Goal: Transaction & Acquisition: Purchase product/service

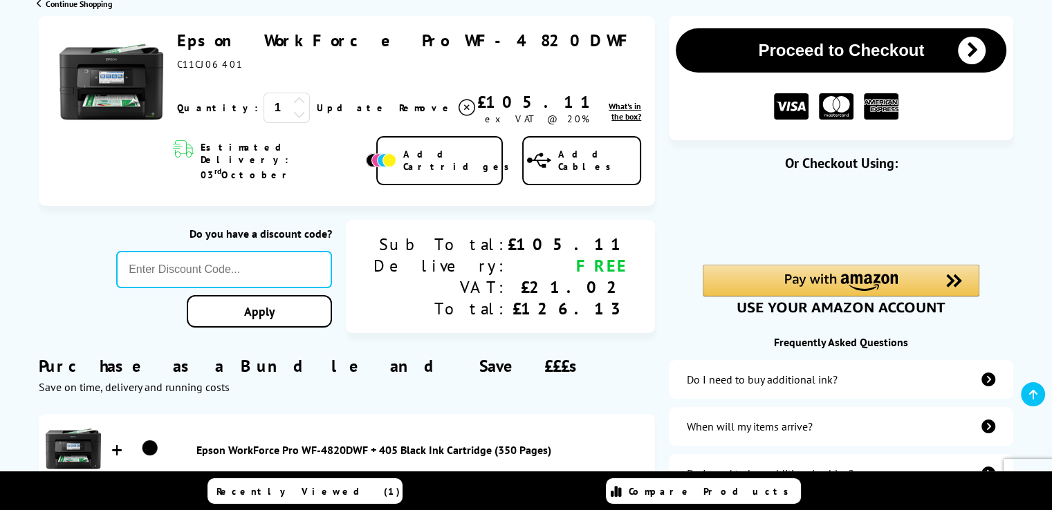
scroll to position [82, 0]
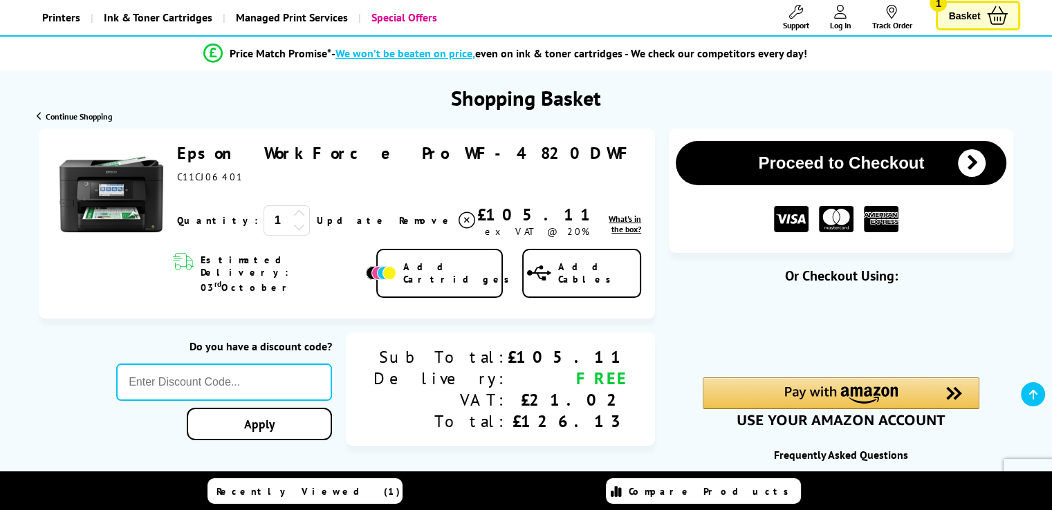
click at [704, 147] on button "Proceed to Checkout" at bounding box center [841, 163] width 331 height 44
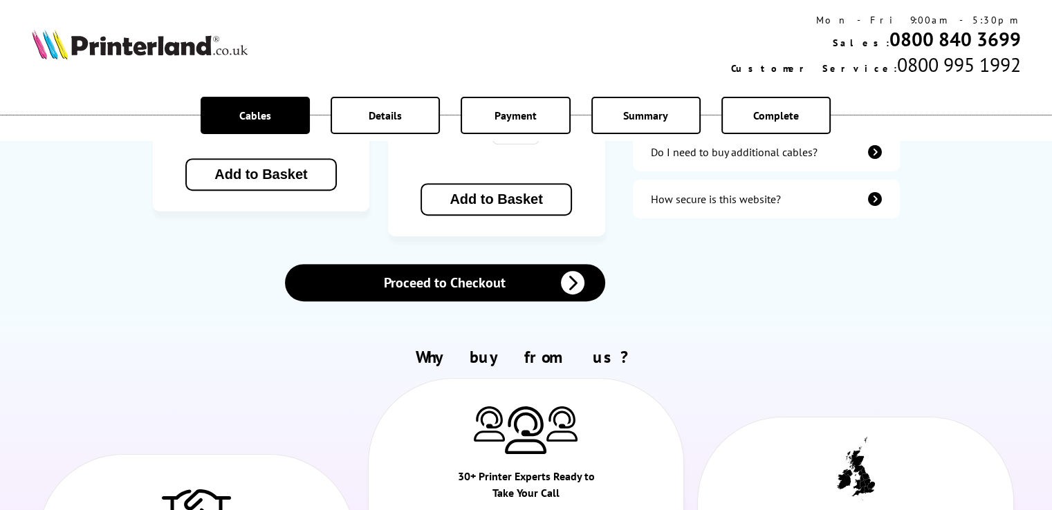
scroll to position [591, 0]
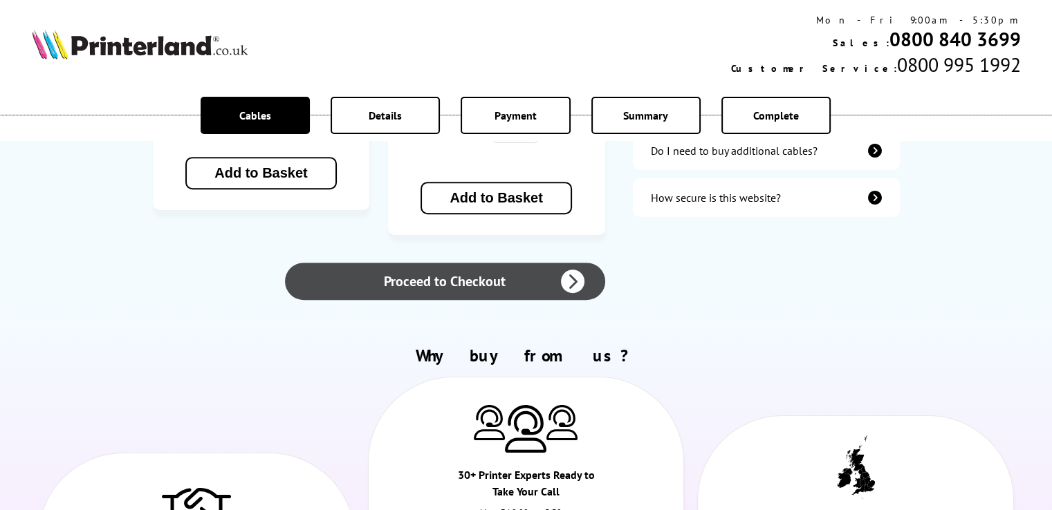
click at [504, 263] on link "Proceed to Checkout" at bounding box center [445, 281] width 320 height 37
